Goal: Task Accomplishment & Management: Use online tool/utility

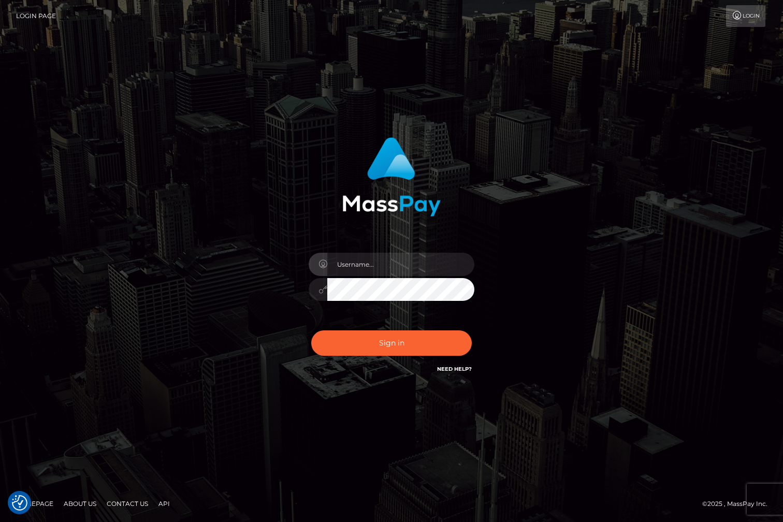
type input "[PERSON_NAME].whop"
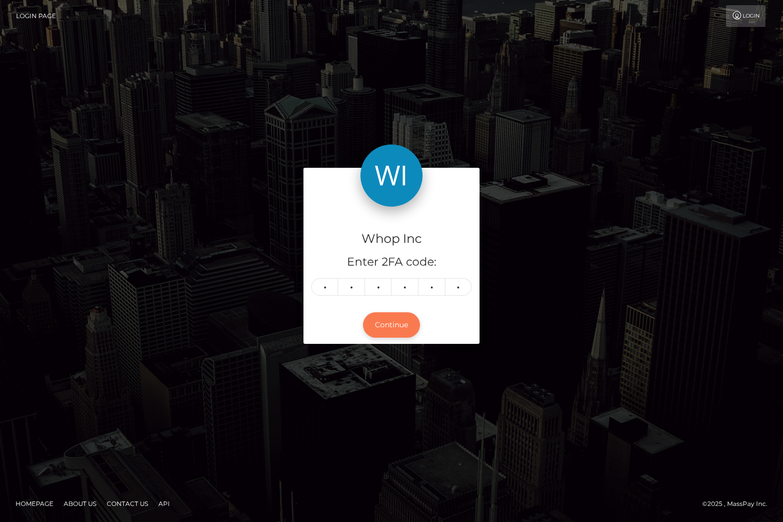
click at [397, 326] on button "Continue" at bounding box center [391, 324] width 57 height 25
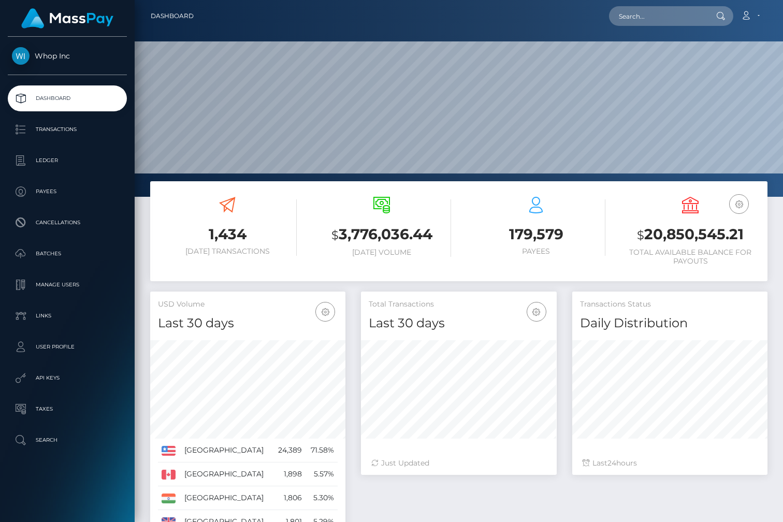
scroll to position [183, 195]
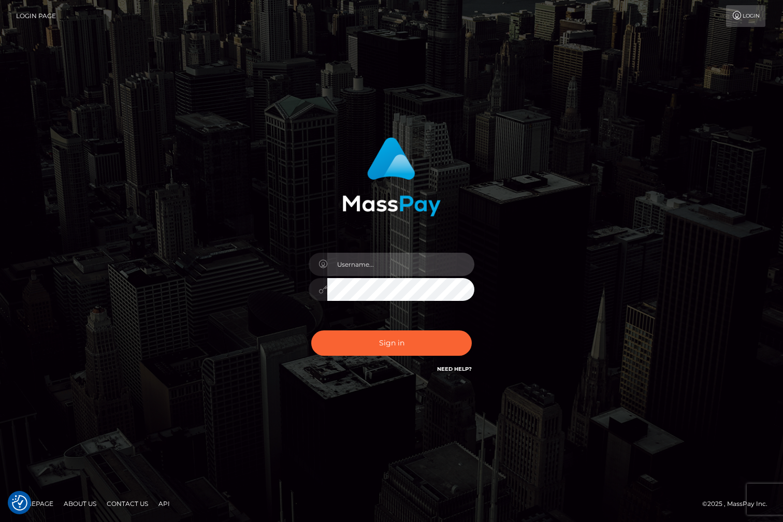
click at [367, 262] on input "text" at bounding box center [400, 264] width 147 height 23
type input "[PERSON_NAME].whop"
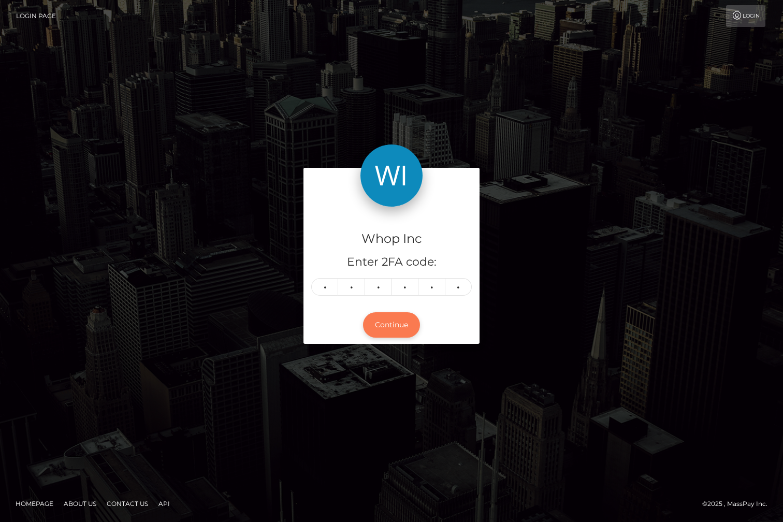
click at [400, 323] on button "Continue" at bounding box center [391, 324] width 57 height 25
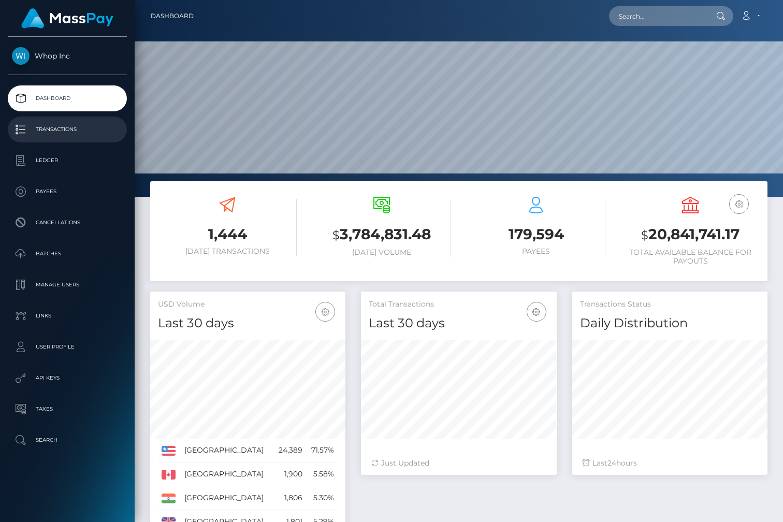
scroll to position [183, 195]
click at [80, 121] on link "Transactions" at bounding box center [67, 130] width 119 height 26
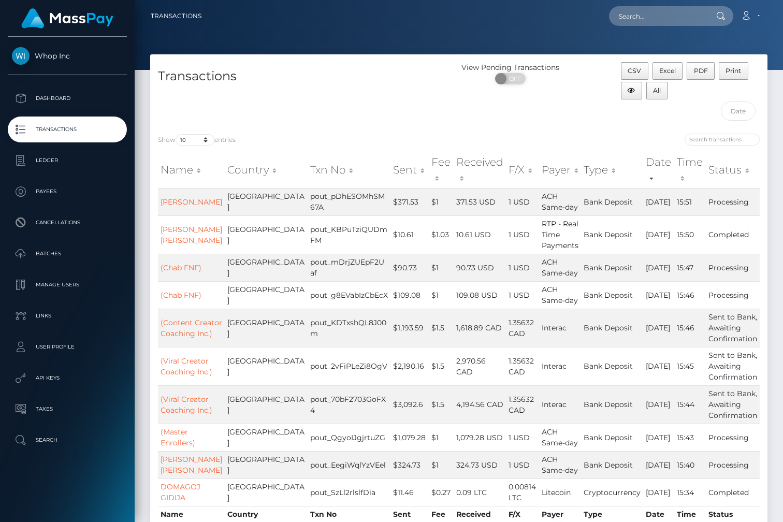
click at [449, 115] on div "Transactions" at bounding box center [304, 94] width 309 height 64
click at [265, 86] on div "Transactions" at bounding box center [304, 94] width 309 height 64
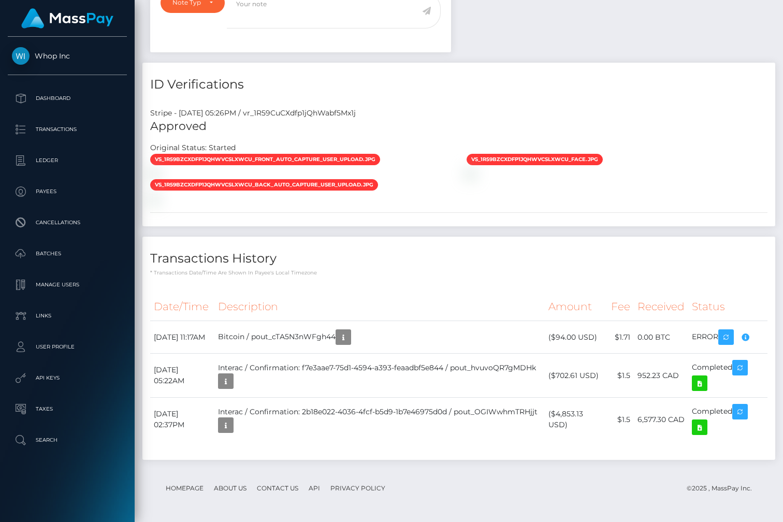
scroll to position [707, 0]
click at [381, 343] on td "Bitcoin / pout_cTA5N3nWFgh44" at bounding box center [379, 337] width 330 height 33
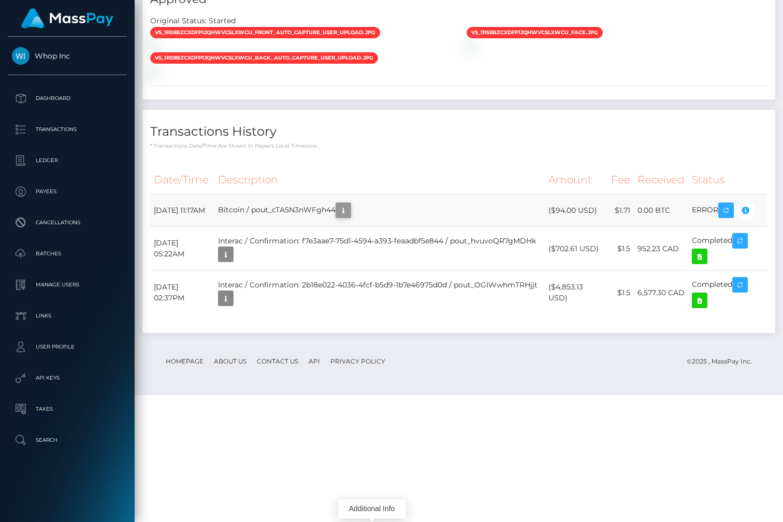
click at [350, 217] on icon "button" at bounding box center [343, 210] width 12 height 13
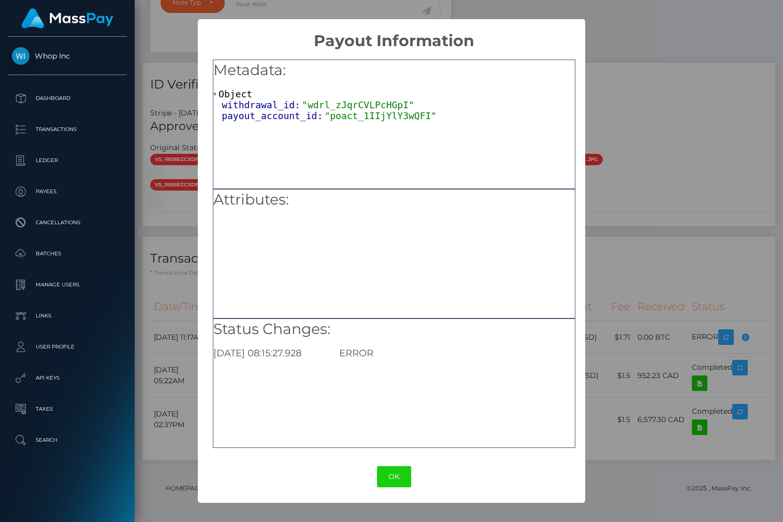
click at [345, 101] on span ""wdrl_zJqrCVLPcHGpI"" at bounding box center [358, 104] width 112 height 11
copy span "wdrl_zJqrCVLPcHGpI"
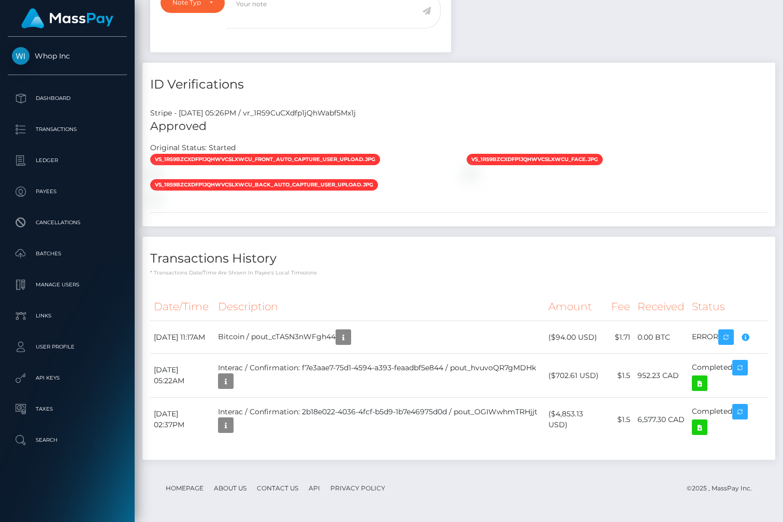
scroll to position [124, 195]
